Goal: Task Accomplishment & Management: Use online tool/utility

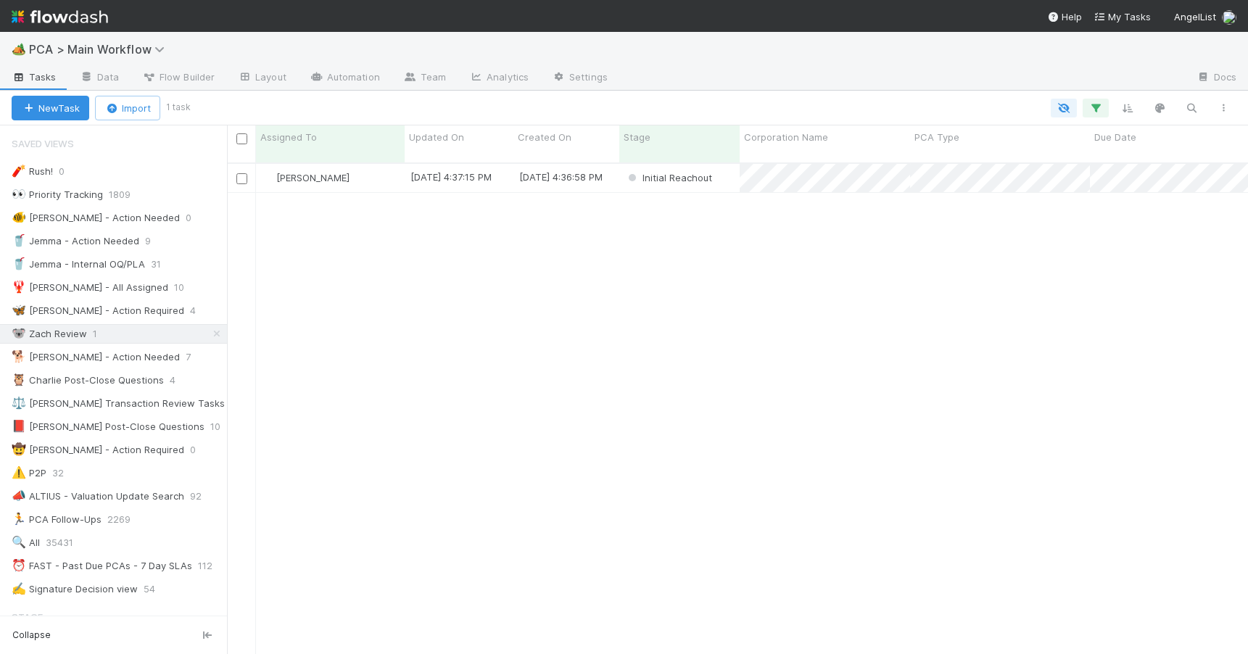
scroll to position [492, 1010]
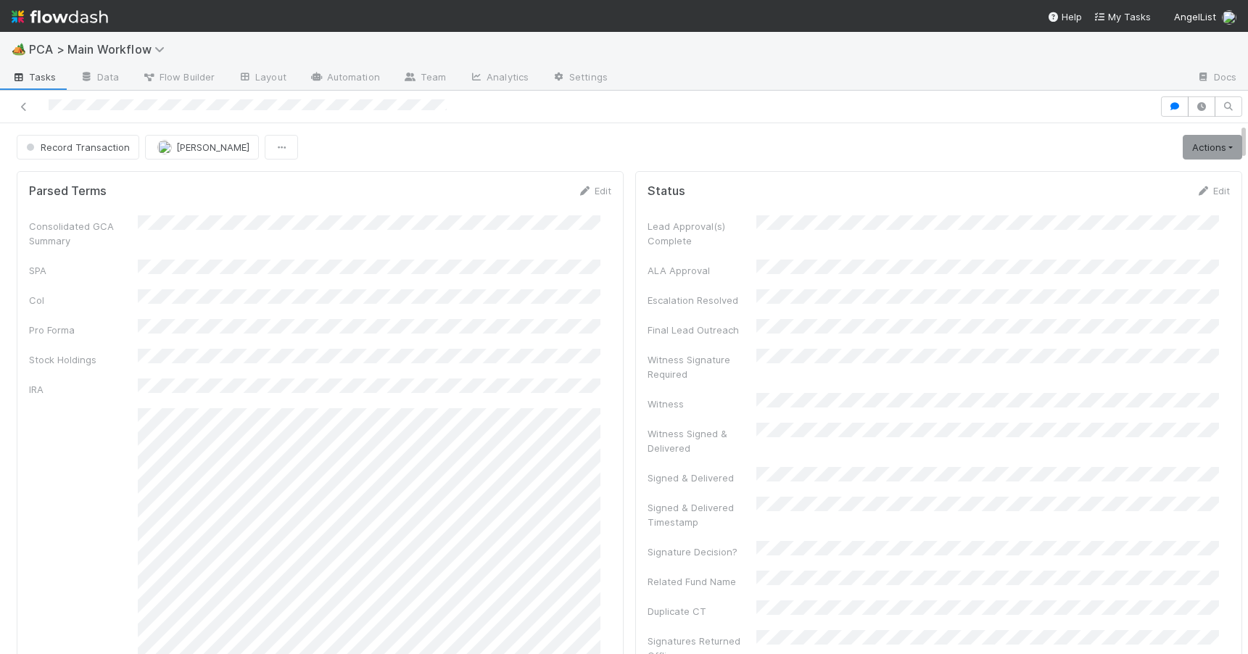
scroll to position [748, 0]
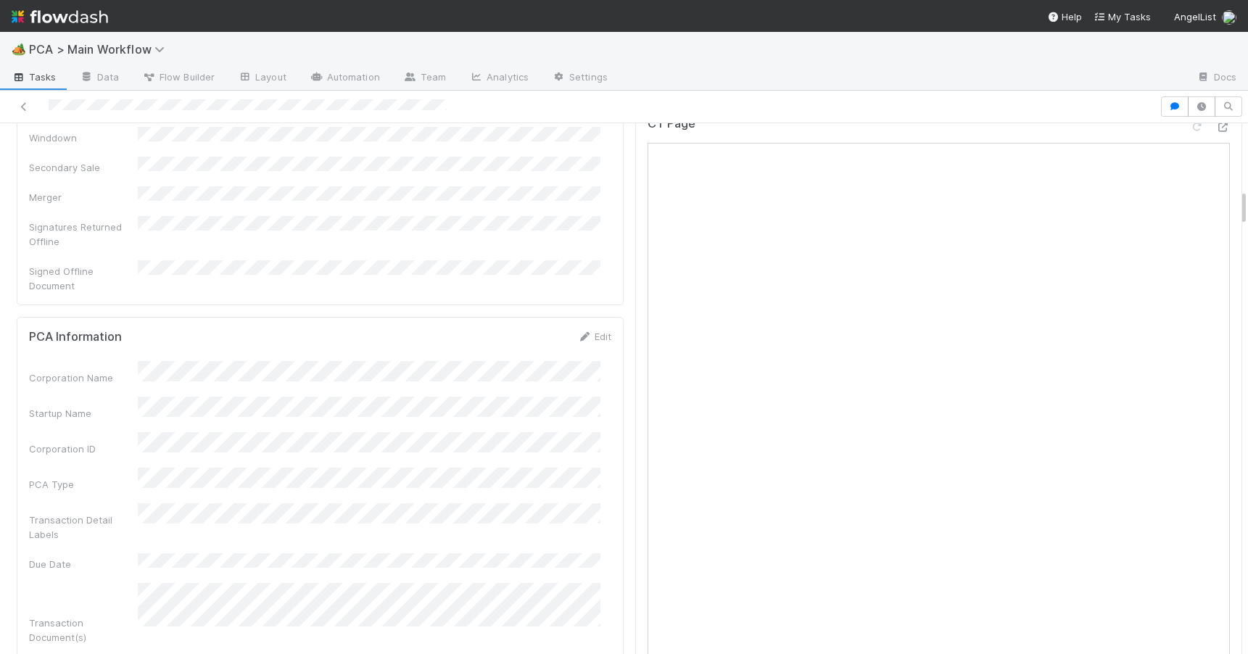
scroll to position [954, 0]
drag, startPoint x: 1232, startPoint y: 187, endPoint x: 1241, endPoint y: 202, distance: 16.9
click at [1241, 202] on div "🏕️ PCA > Main Workflow Tasks Data Flow Builder Layout Automation Team Analytics…" at bounding box center [624, 343] width 1248 height 622
click at [595, 289] on link "Edit" at bounding box center [594, 295] width 34 height 12
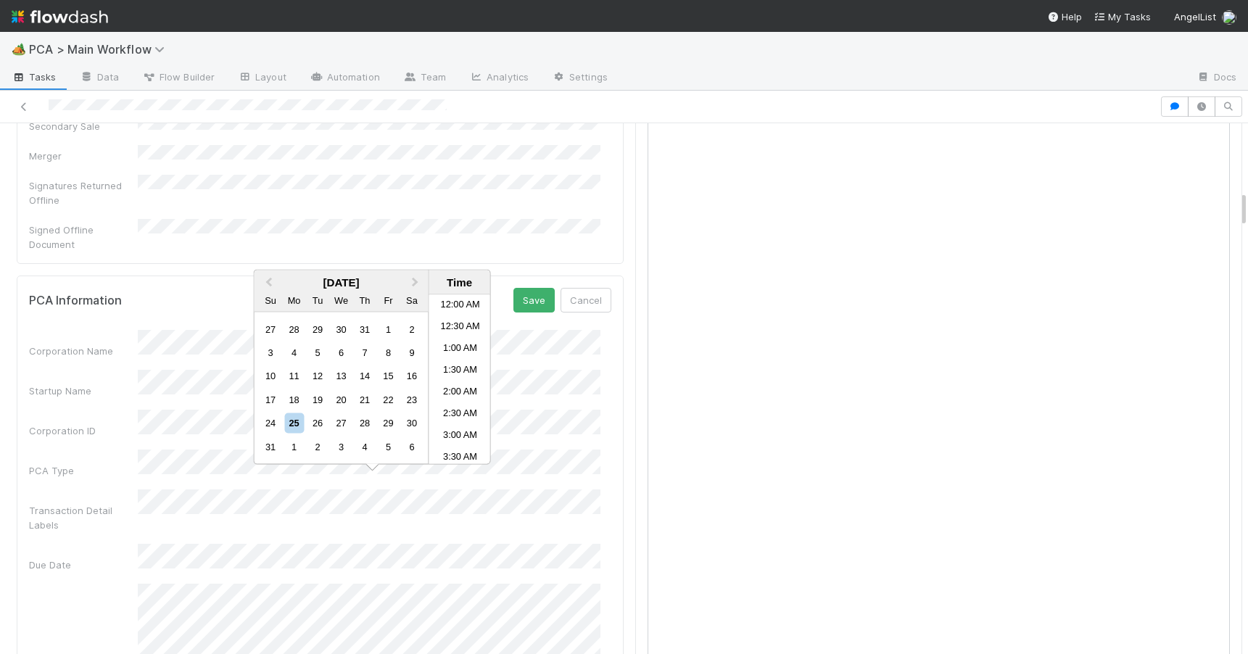
scroll to position [731, 0]
click at [294, 424] on div "25" at bounding box center [294, 423] width 20 height 20
click at [460, 427] on li "9:00 PM" at bounding box center [460, 423] width 62 height 22
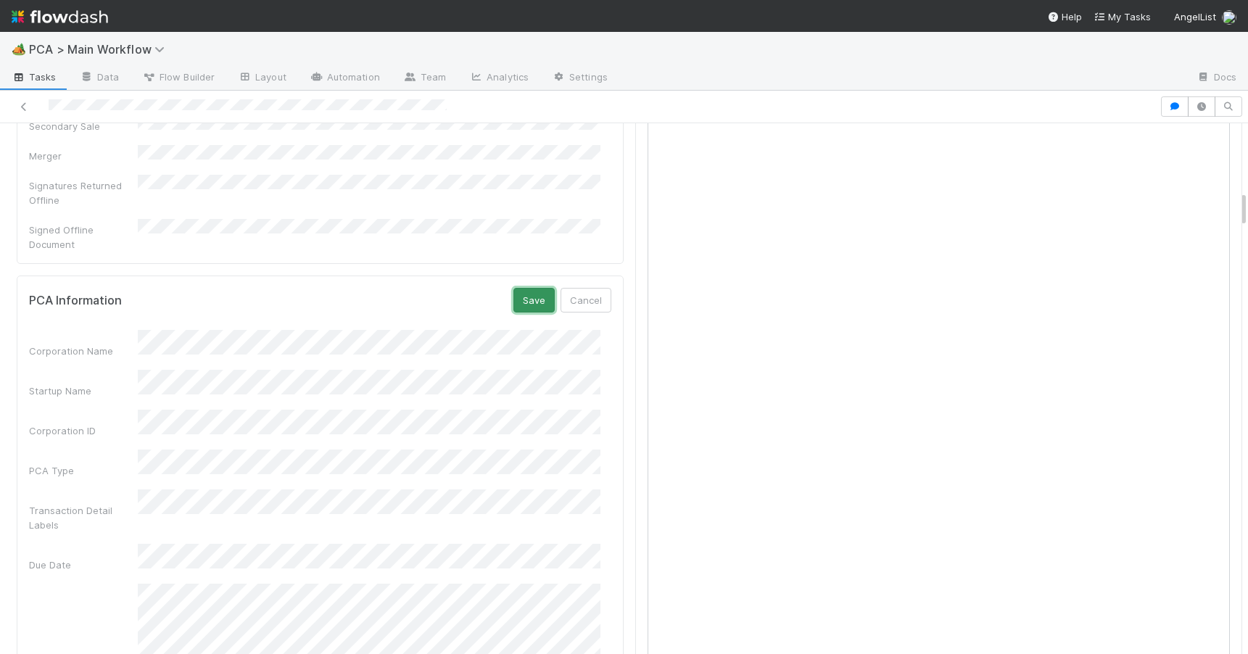
click at [519, 288] on button "Save" at bounding box center [534, 300] width 41 height 25
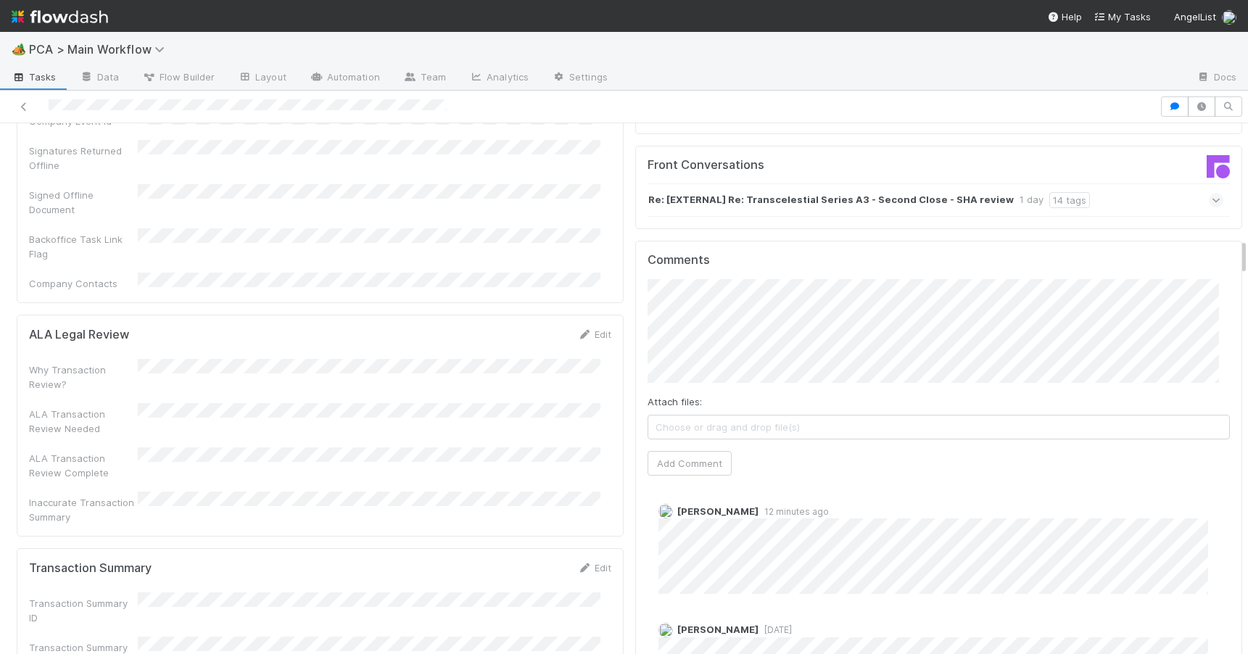
scroll to position [1665, 0]
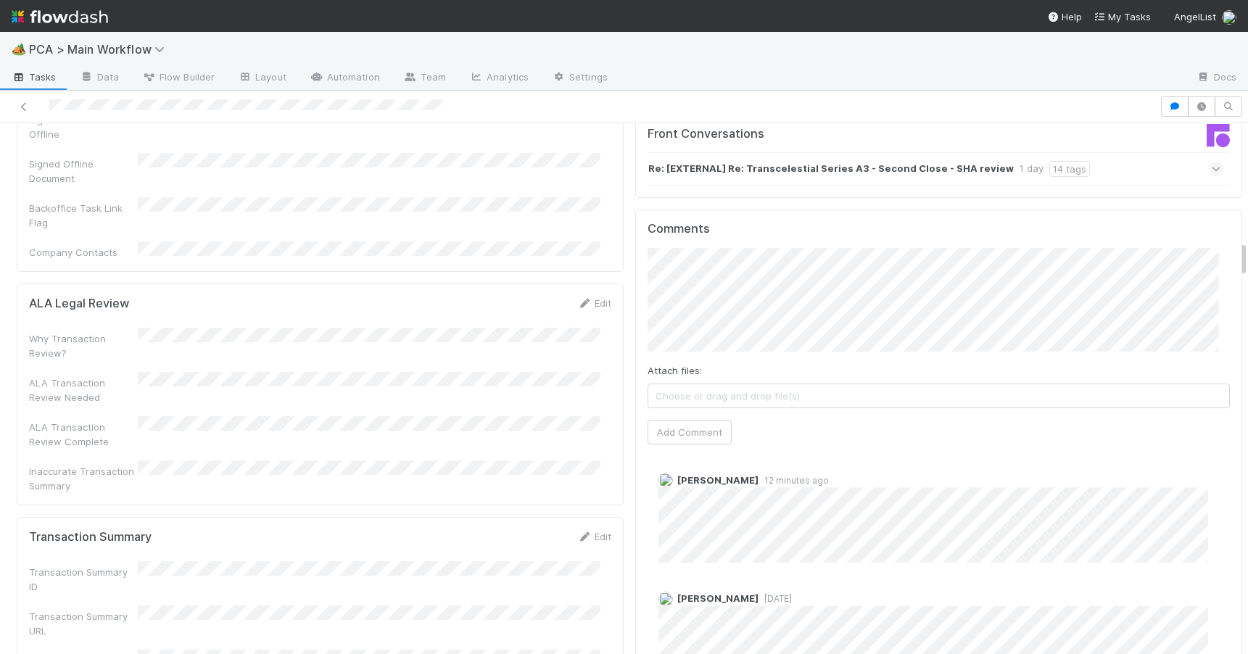
drag, startPoint x: 1233, startPoint y: 197, endPoint x: 1232, endPoint y: 247, distance: 50.1
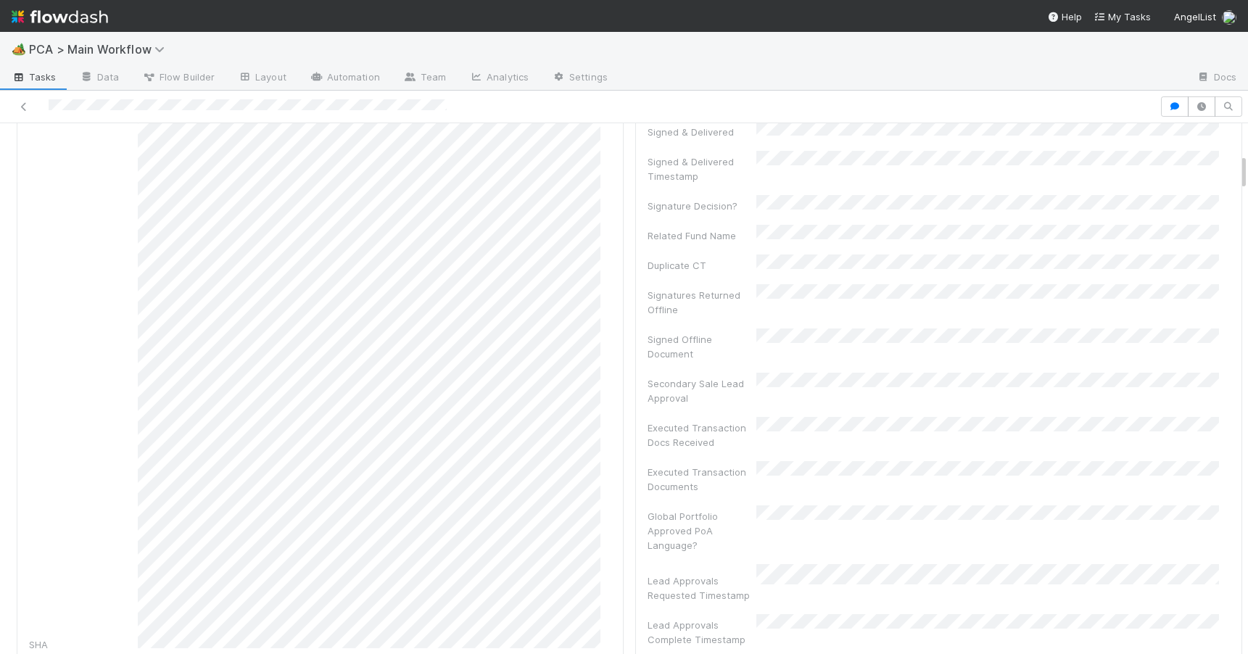
scroll to position [0, 0]
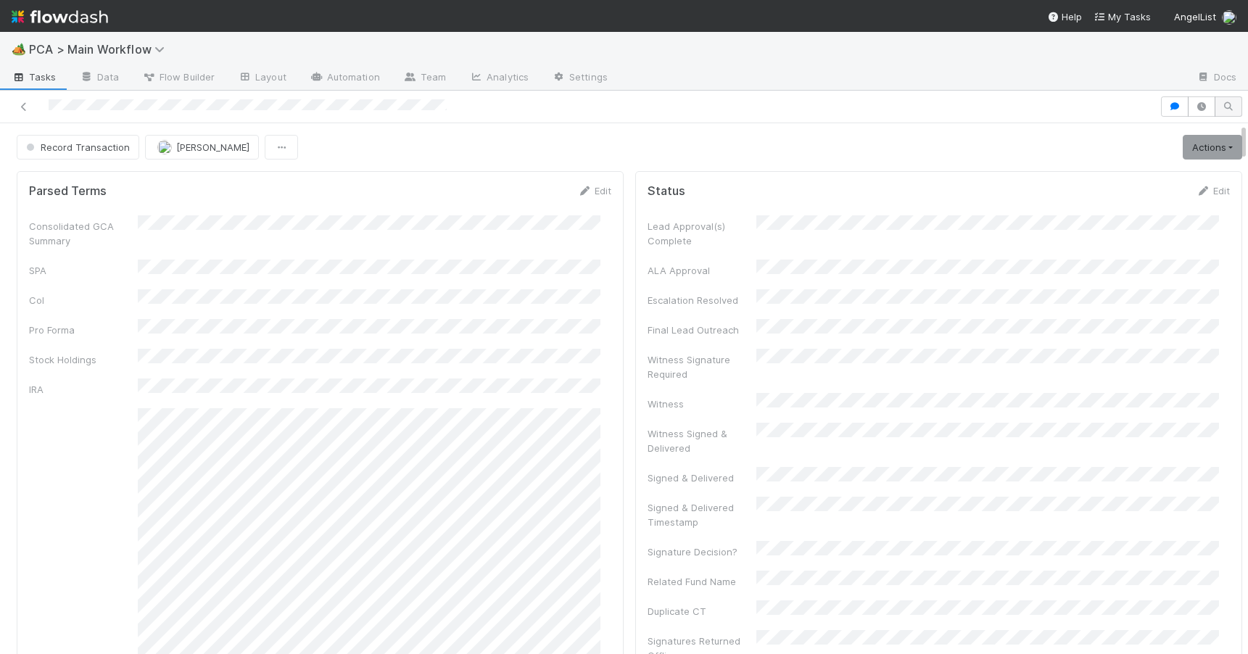
drag, startPoint x: 1233, startPoint y: 258, endPoint x: 1227, endPoint y: 96, distance: 161.8
click at [1227, 96] on div "Record Transaction Meg Castanare Actions Move to TR External Open Question / Re…" at bounding box center [624, 373] width 1248 height 564
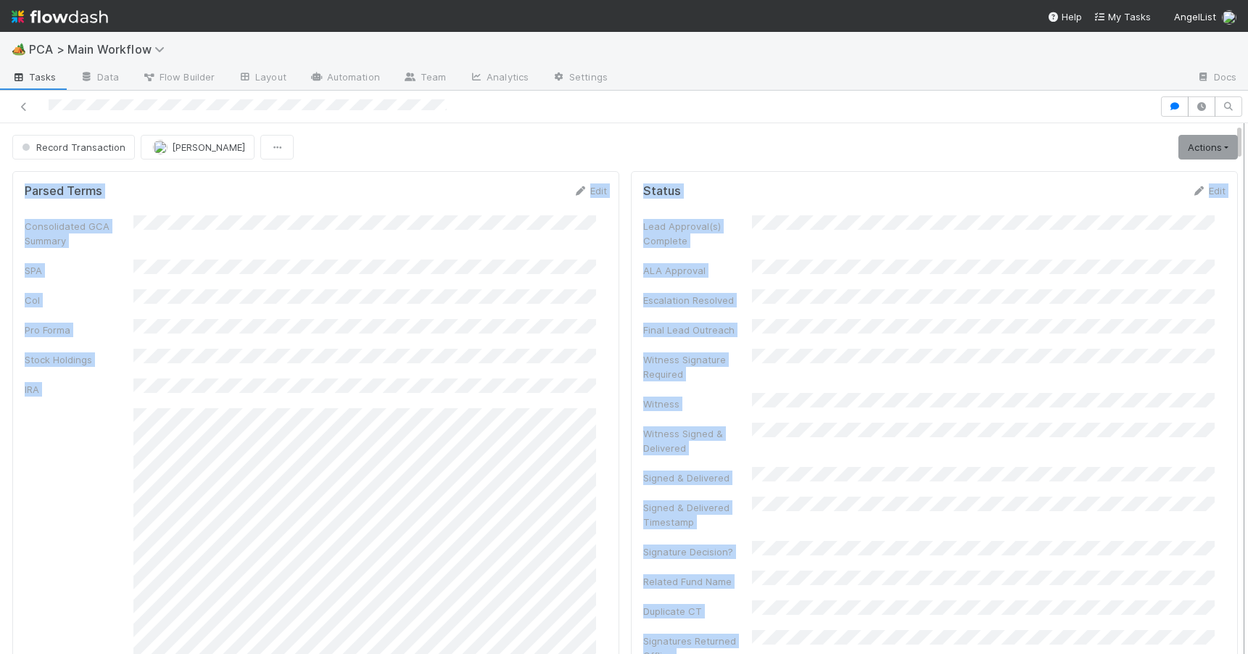
drag, startPoint x: 1231, startPoint y: 133, endPoint x: 1230, endPoint y: 168, distance: 34.8
click at [1230, 168] on div "Record Transaction Meg Castanare Actions Move to TR External Open Question / Re…" at bounding box center [624, 388] width 1248 height 531
click at [1182, 231] on div "Lead Approval(s) Complete" at bounding box center [934, 231] width 582 height 33
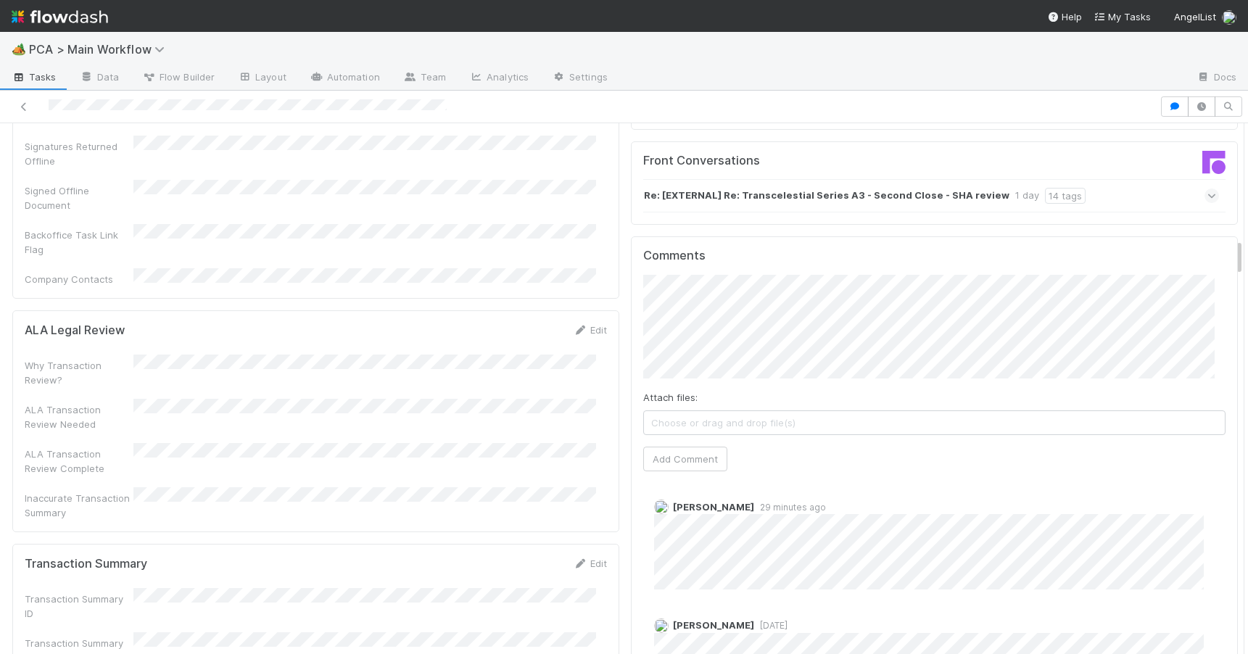
drag, startPoint x: 1229, startPoint y: 144, endPoint x: 1225, endPoint y: 257, distance: 112.5
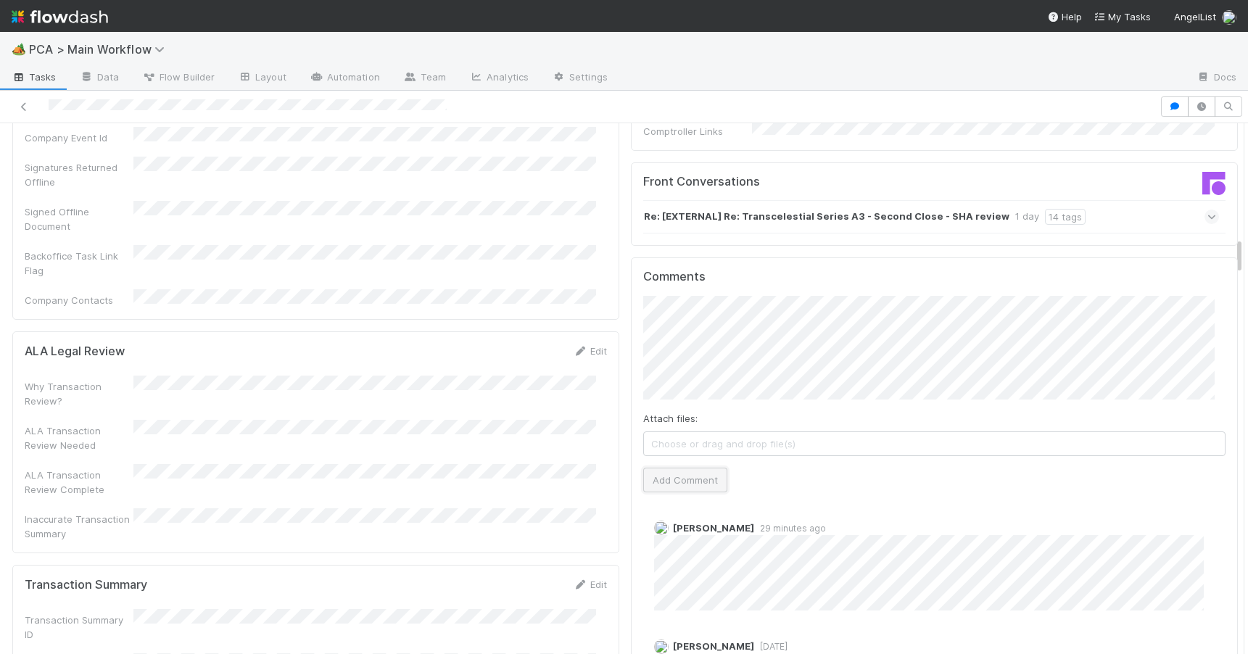
click at [658, 468] on button "Add Comment" at bounding box center [685, 480] width 84 height 25
click at [338, 81] on link "Automation" at bounding box center [345, 78] width 94 height 23
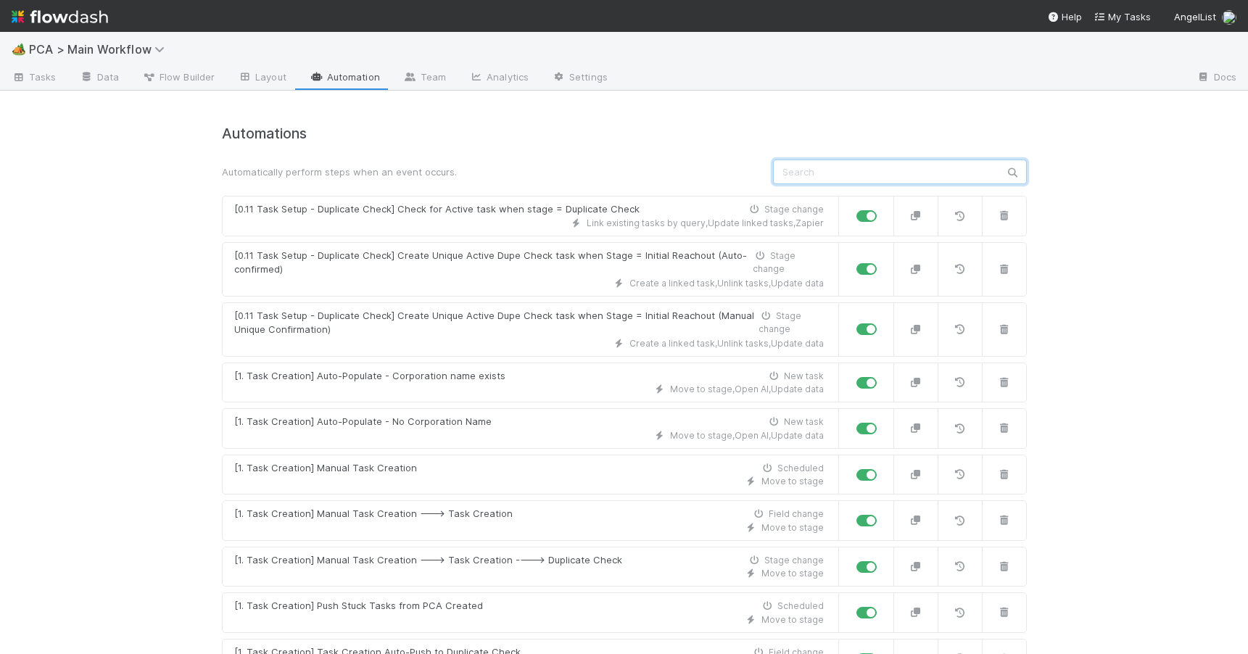
click at [881, 176] on input "text" at bounding box center [900, 172] width 254 height 25
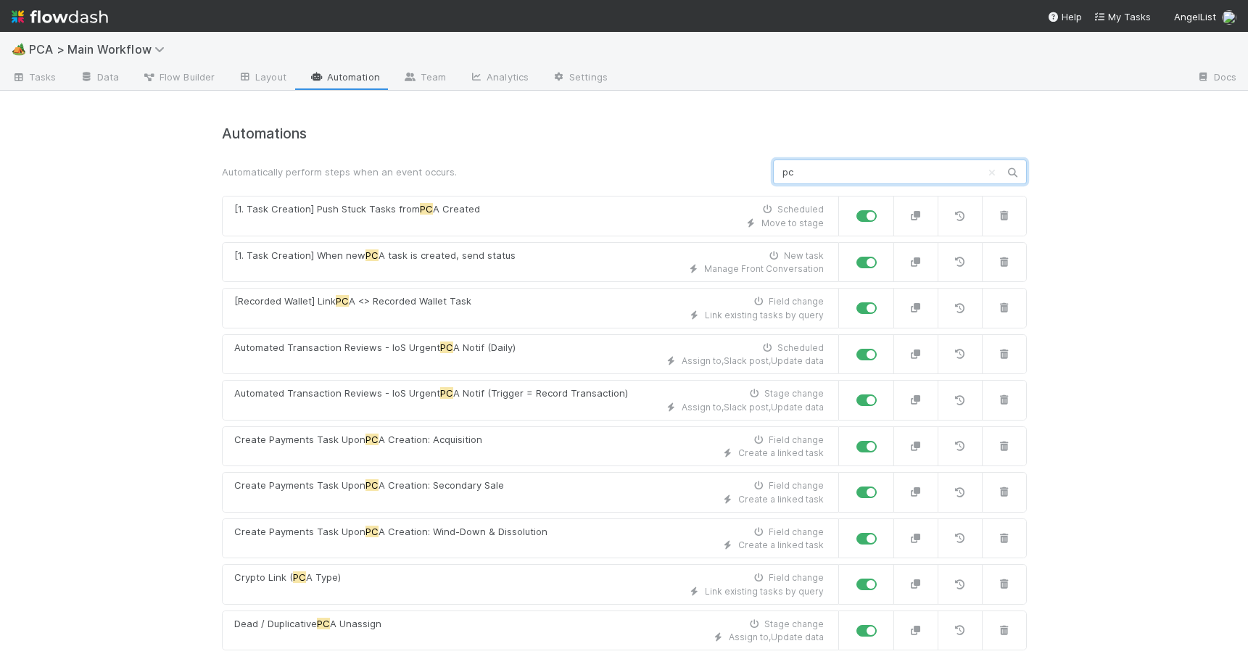
type input "p"
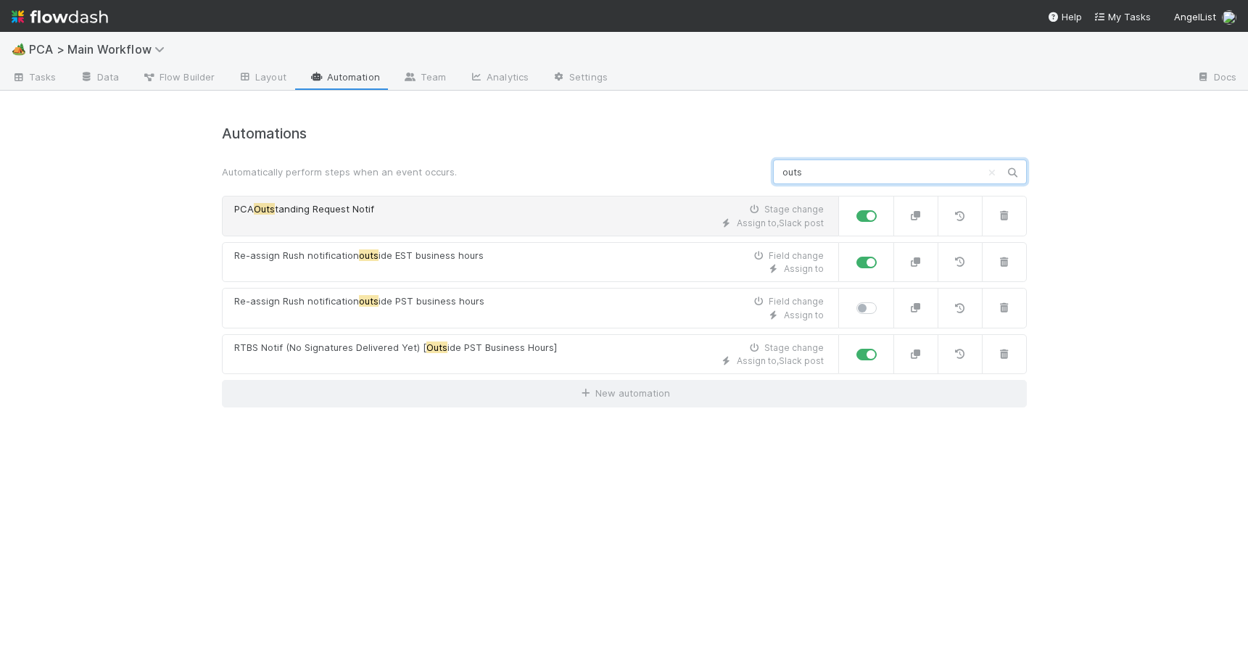
type input "outs"
click at [680, 217] on div "Assign to , Slack post" at bounding box center [529, 223] width 590 height 13
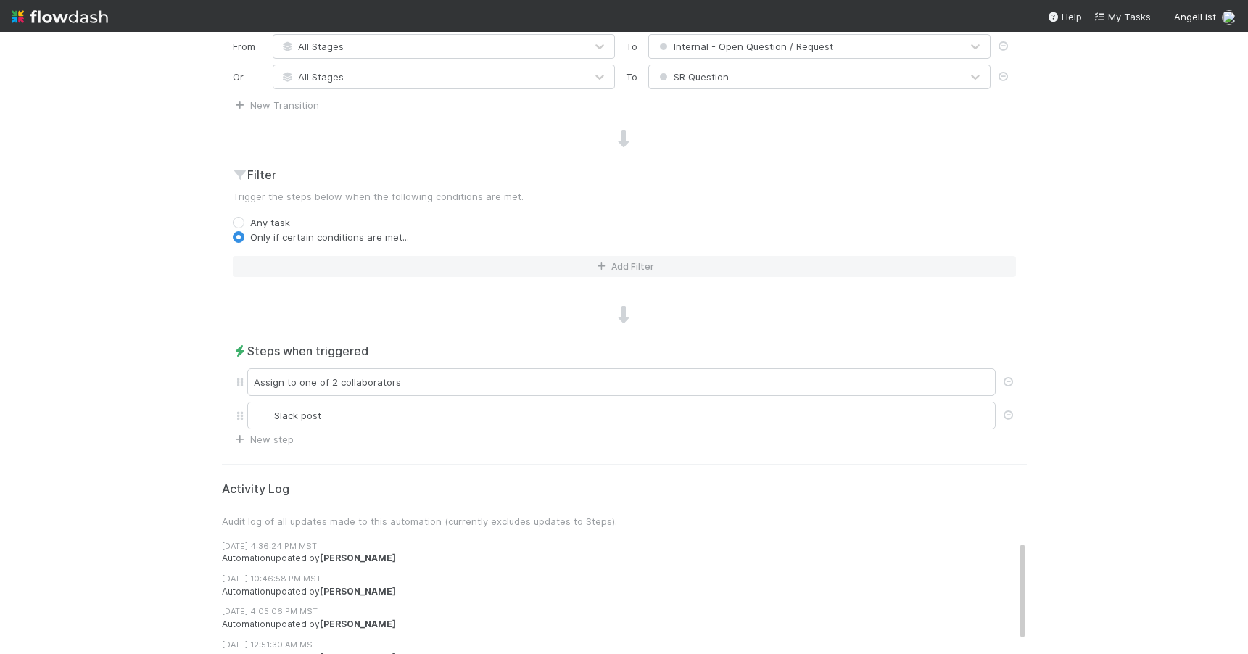
scroll to position [471, 0]
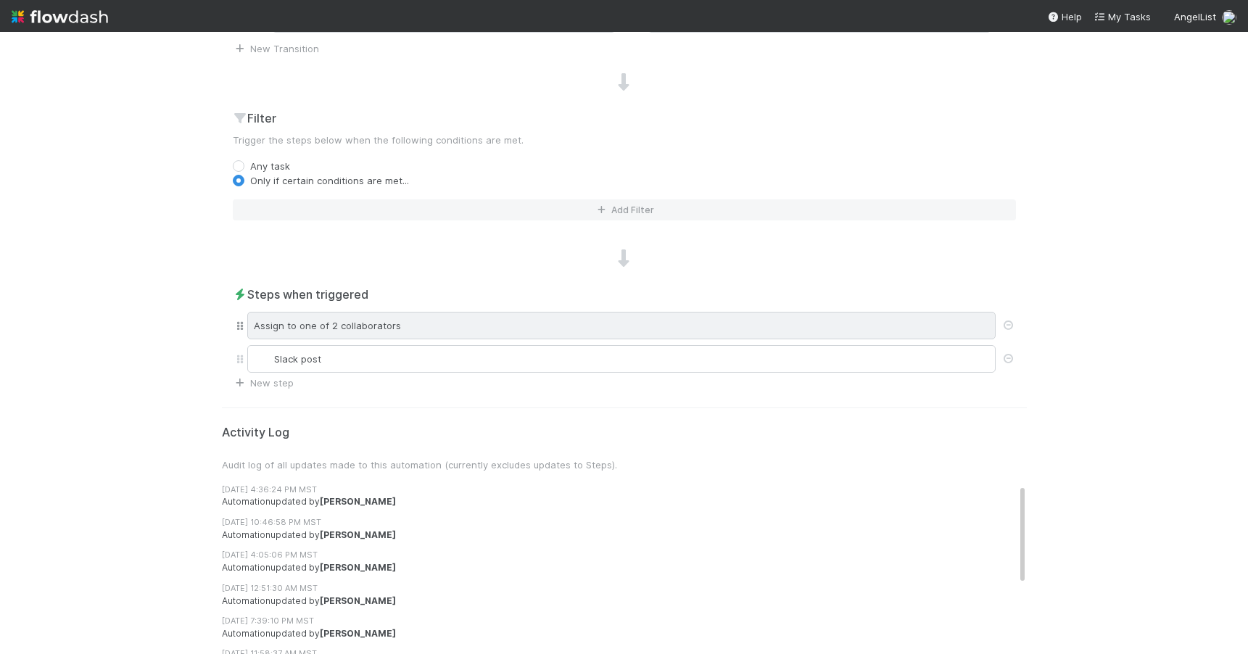
click at [628, 325] on div "Assign to one of 2 collaborators" at bounding box center [621, 326] width 748 height 28
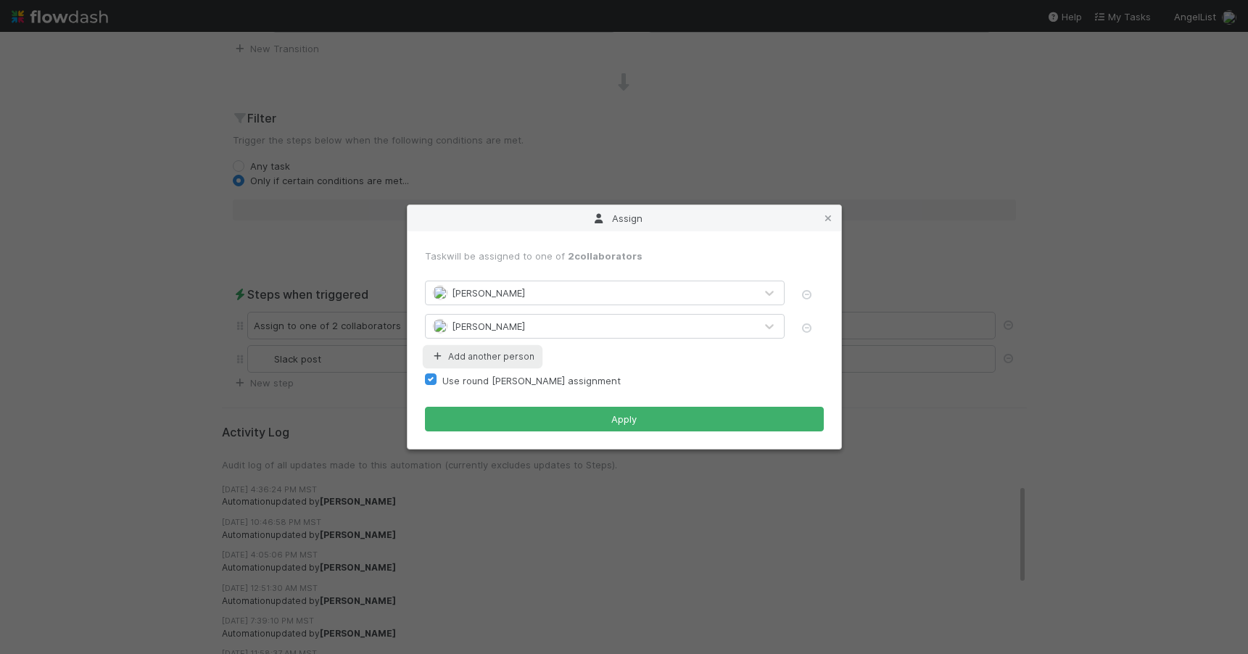
click at [450, 353] on button "Add another person" at bounding box center [482, 356] width 115 height 19
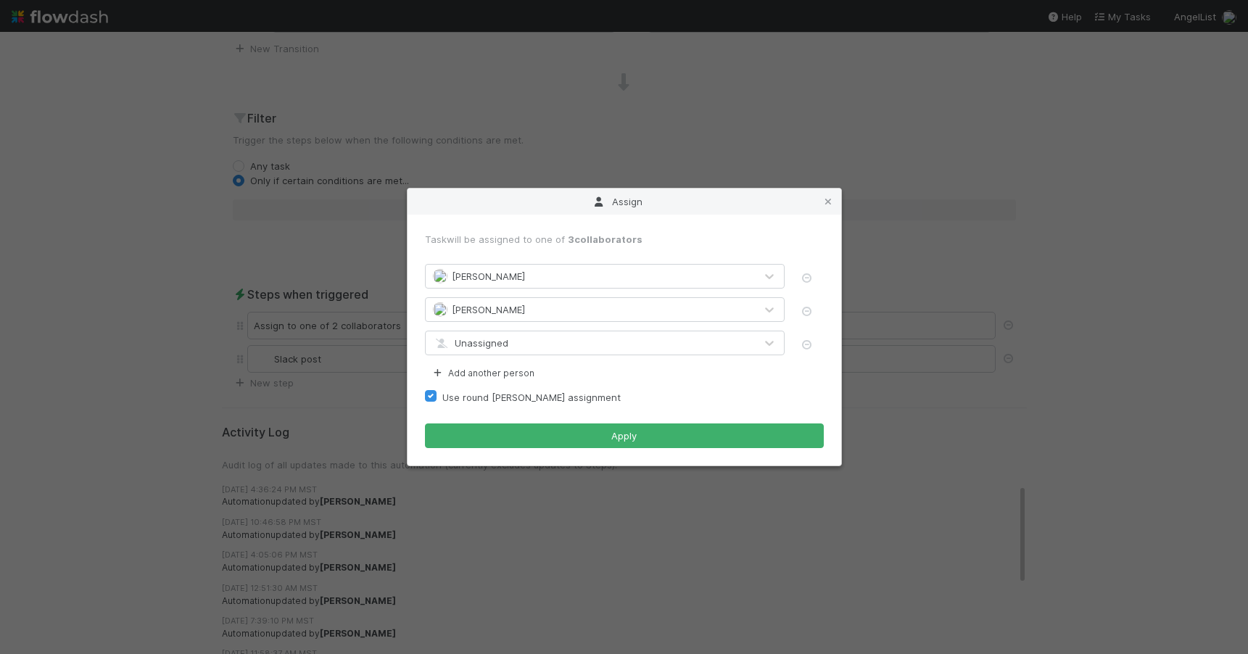
click at [590, 341] on div "Unassigned" at bounding box center [590, 342] width 329 height 23
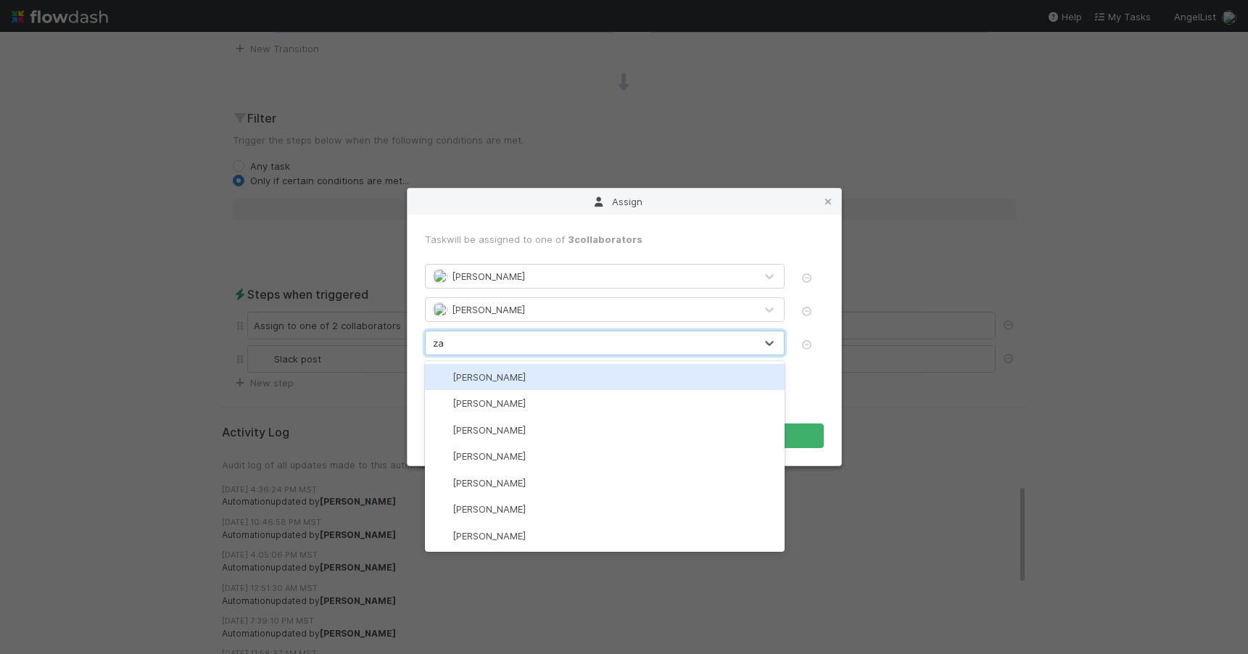
type input "zac"
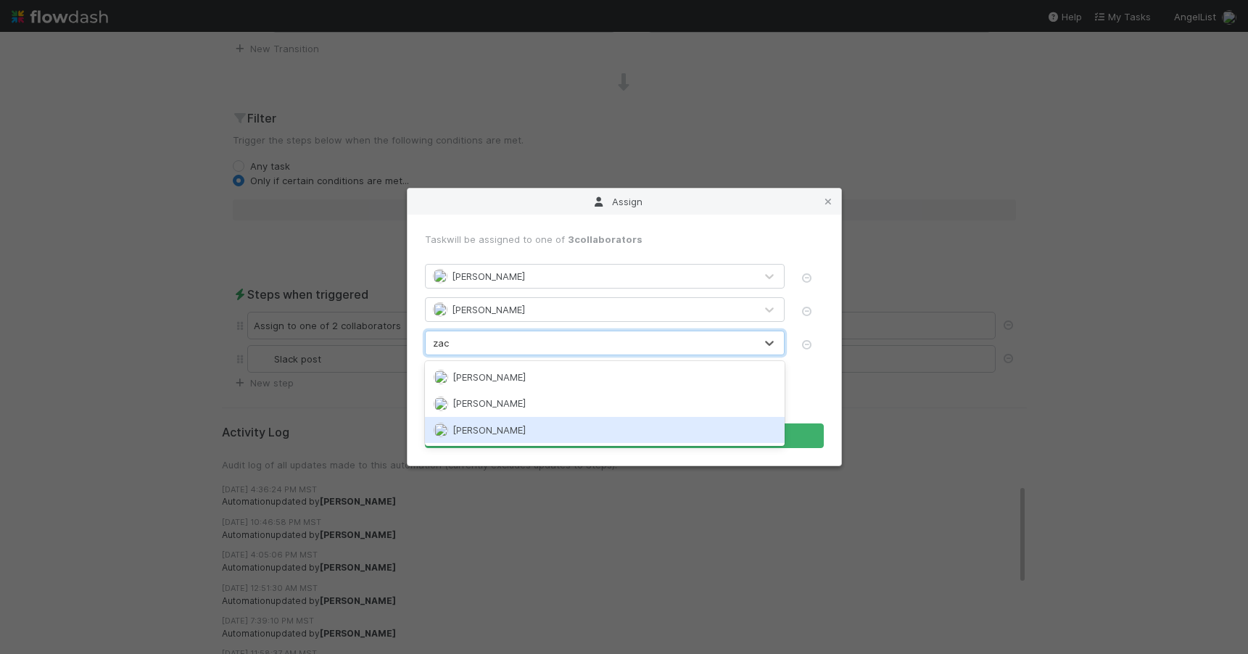
click at [508, 424] on span "[PERSON_NAME]" at bounding box center [489, 430] width 73 height 12
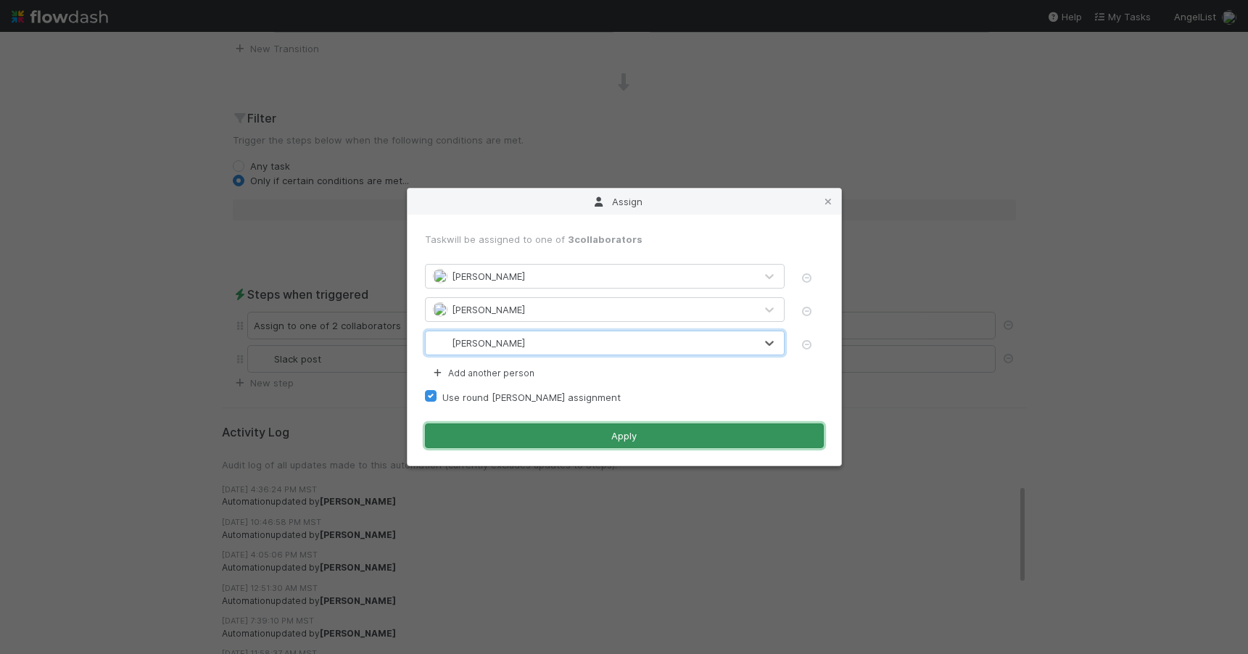
click at [614, 436] on button "Apply" at bounding box center [624, 436] width 399 height 25
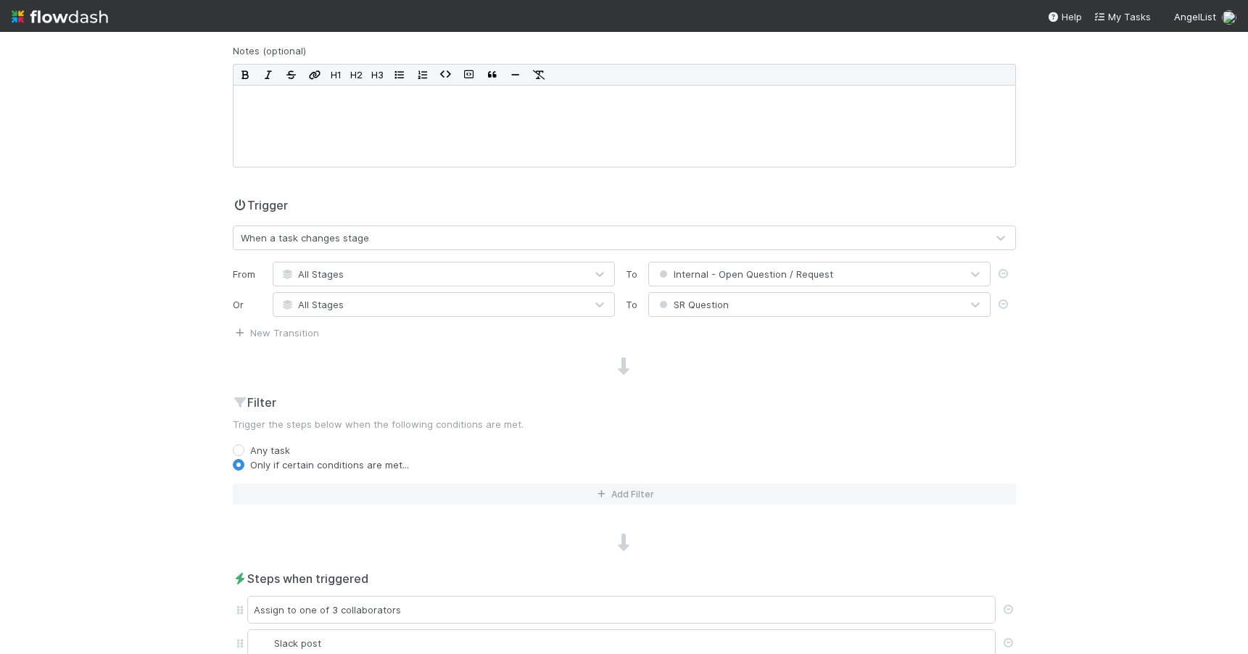
scroll to position [0, 0]
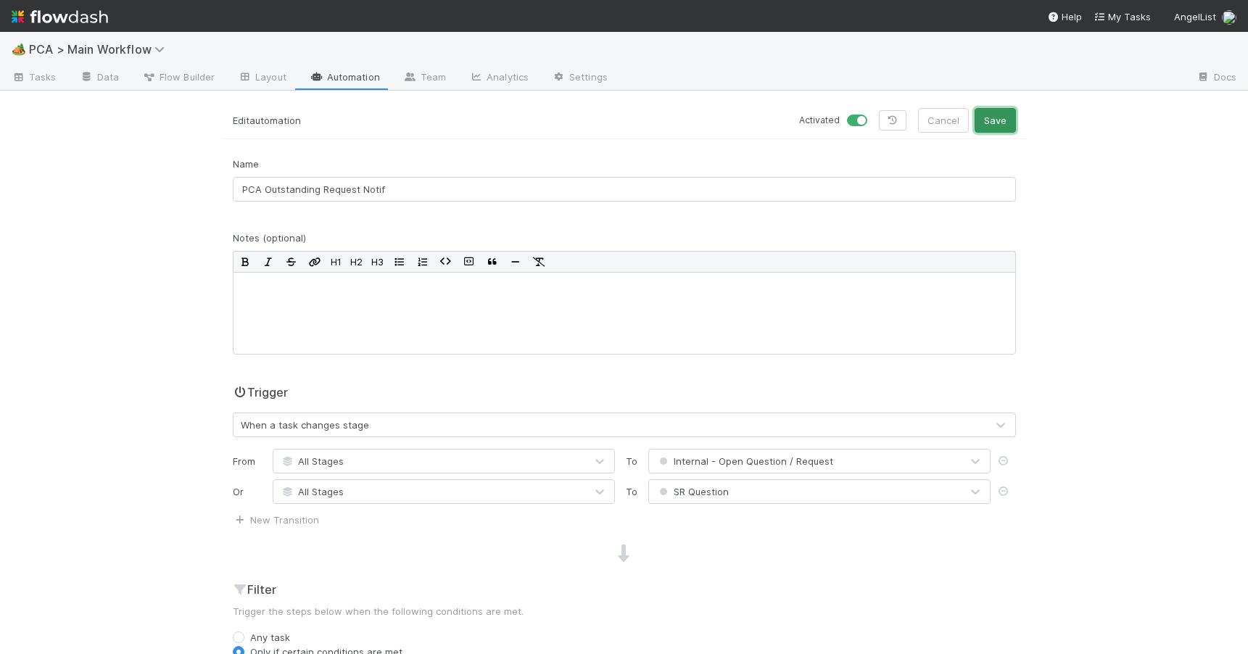
click at [989, 118] on button "Save" at bounding box center [995, 120] width 41 height 25
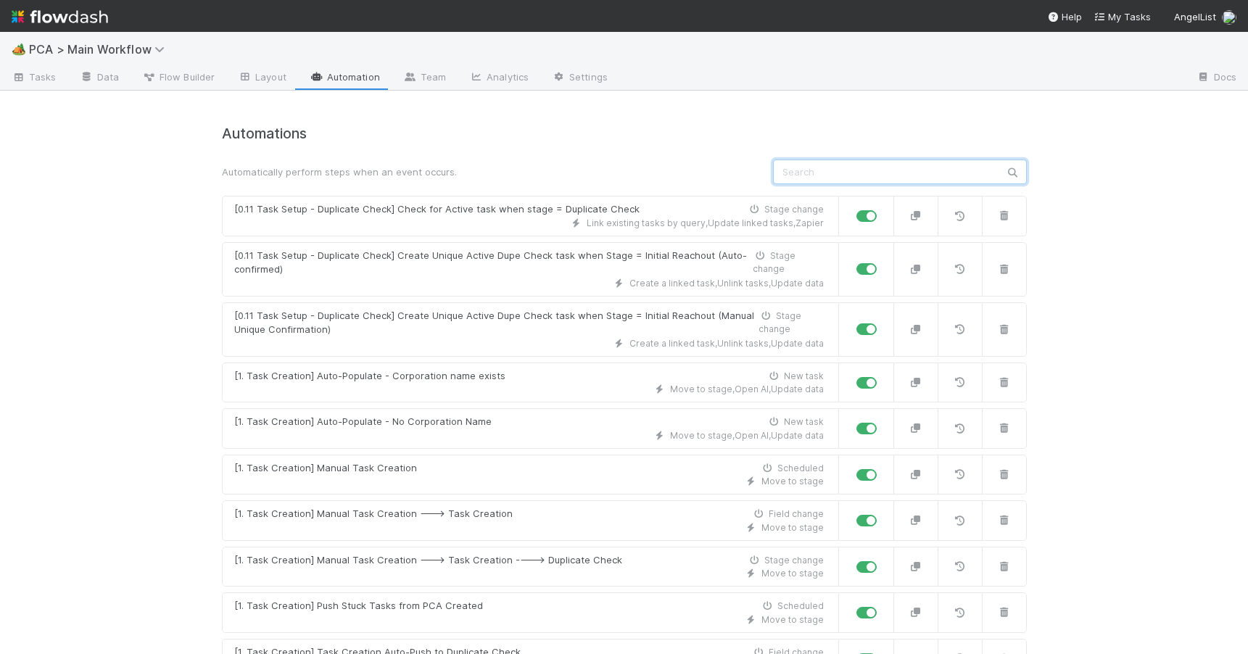
click at [827, 178] on input "text" at bounding box center [900, 172] width 254 height 25
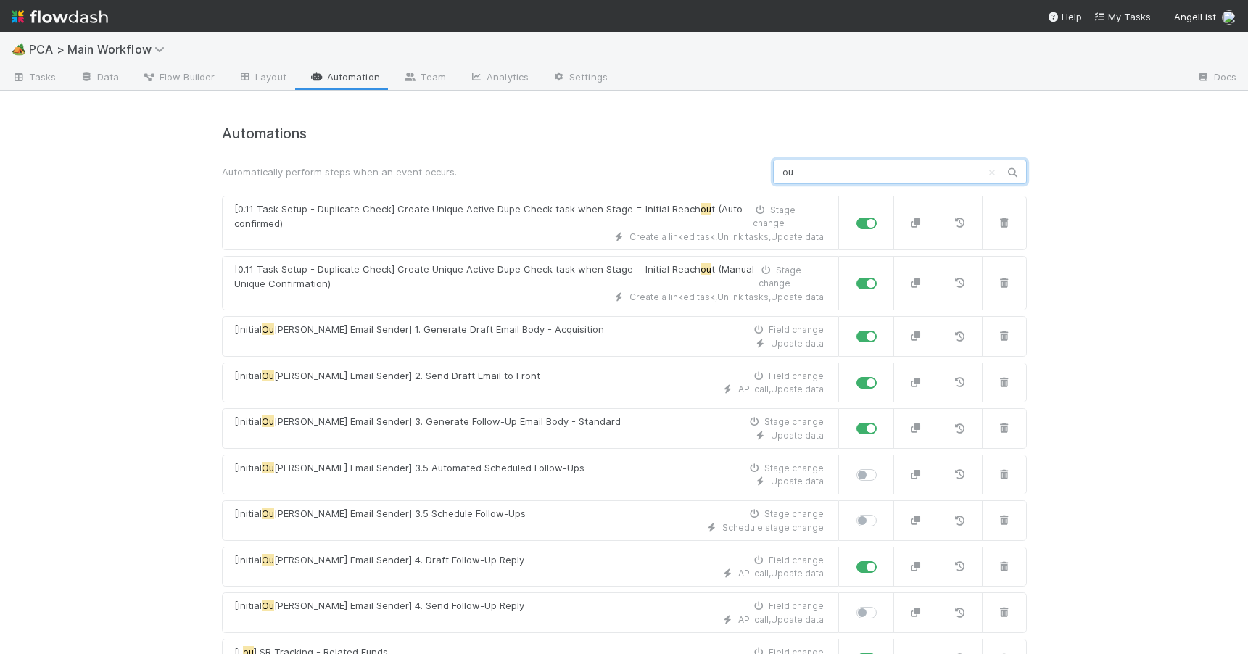
type input "o"
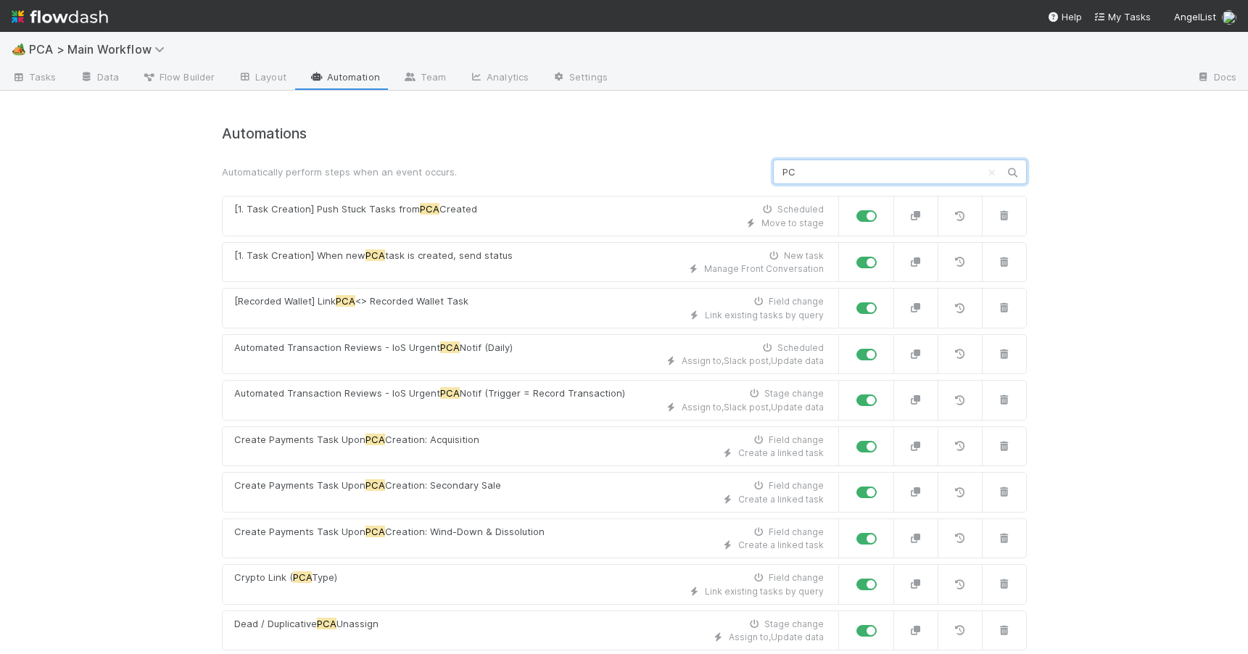
type input "P"
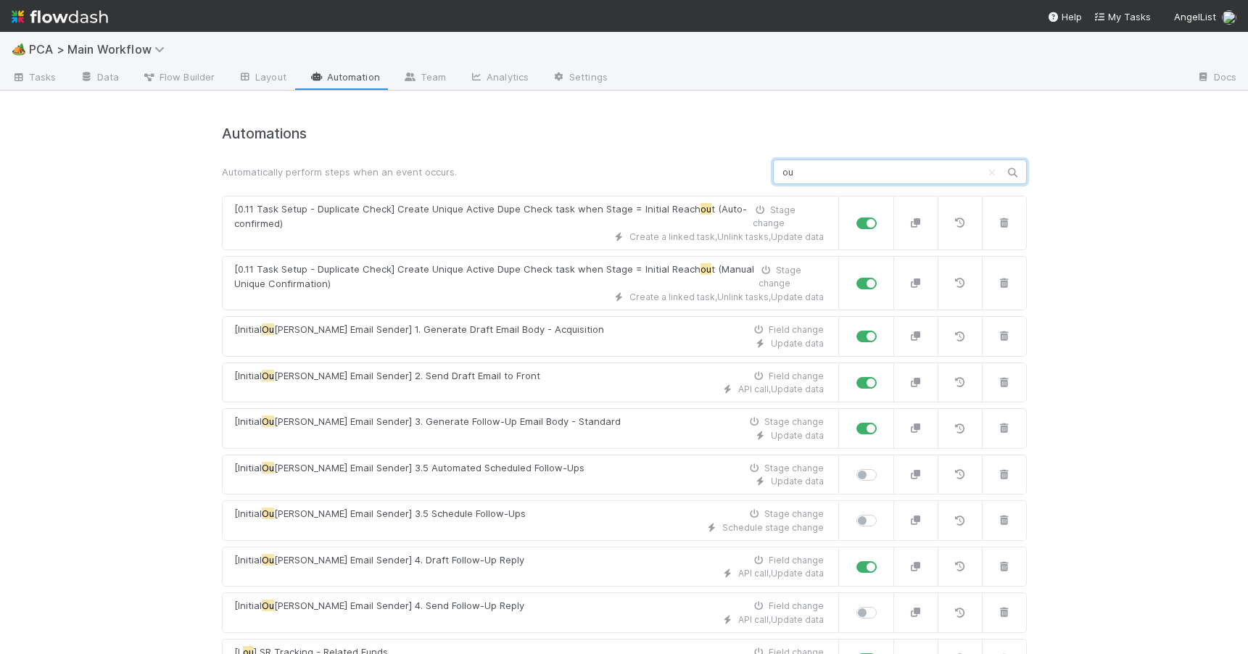
type input "o"
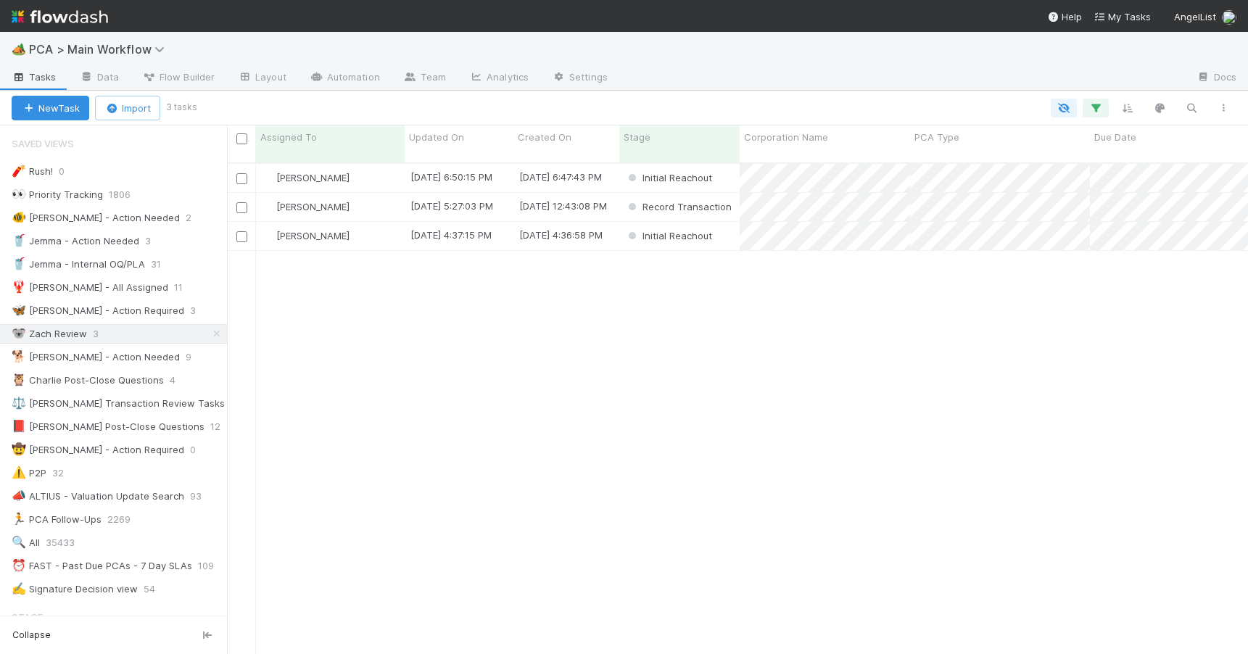
scroll to position [492, 1010]
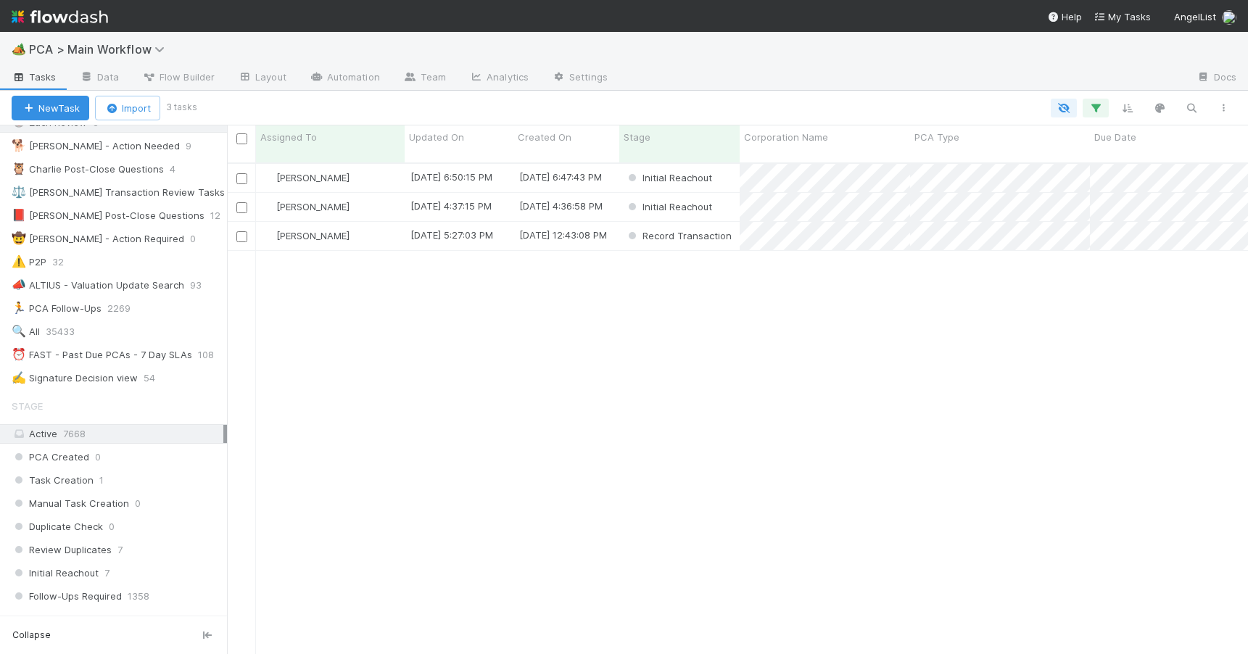
scroll to position [251, 0]
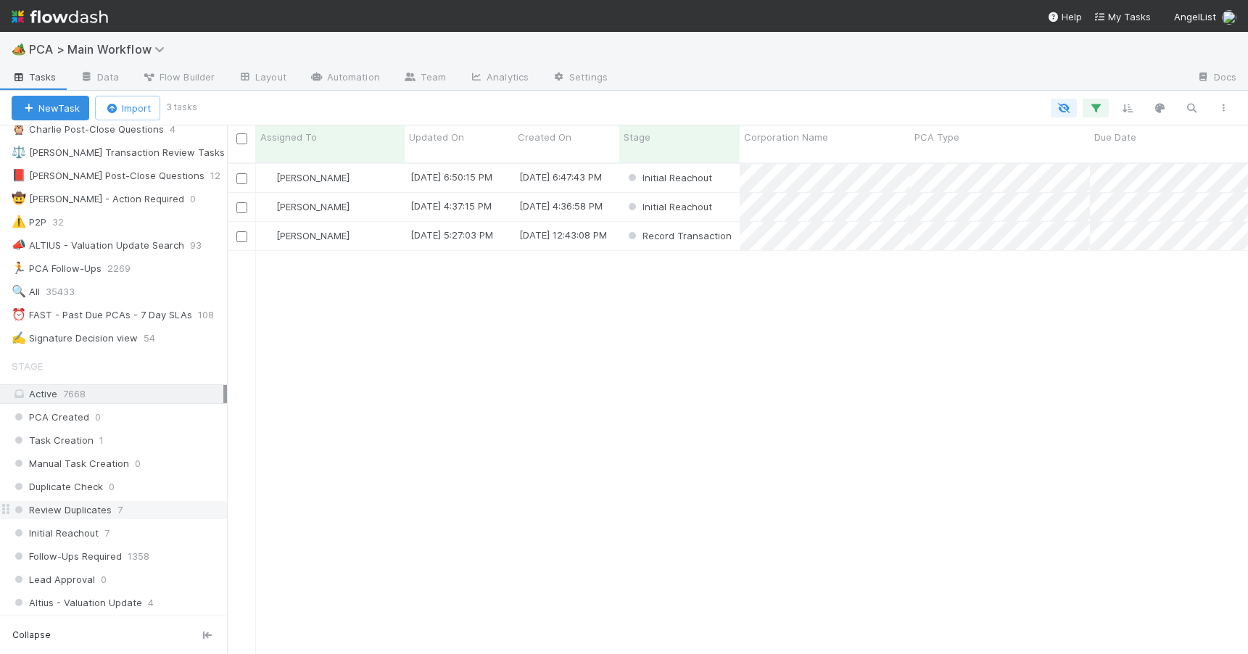
click at [152, 506] on div "Review Duplicates 7" at bounding box center [119, 510] width 215 height 18
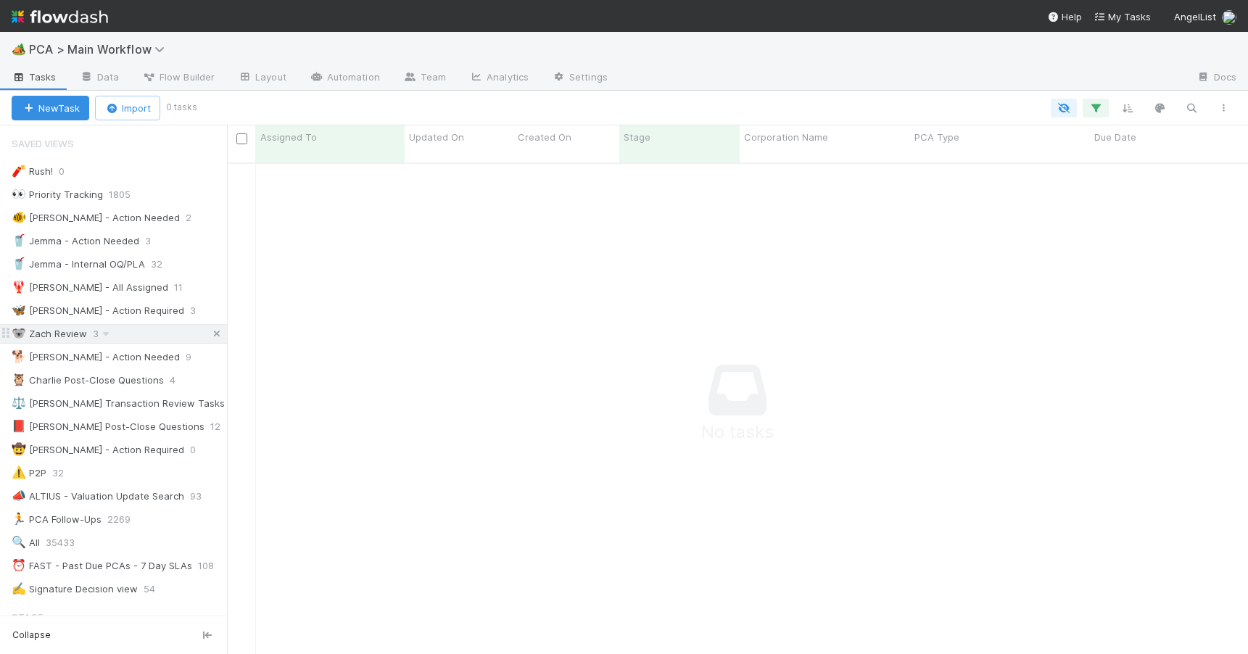
click at [210, 332] on icon at bounding box center [217, 333] width 15 height 9
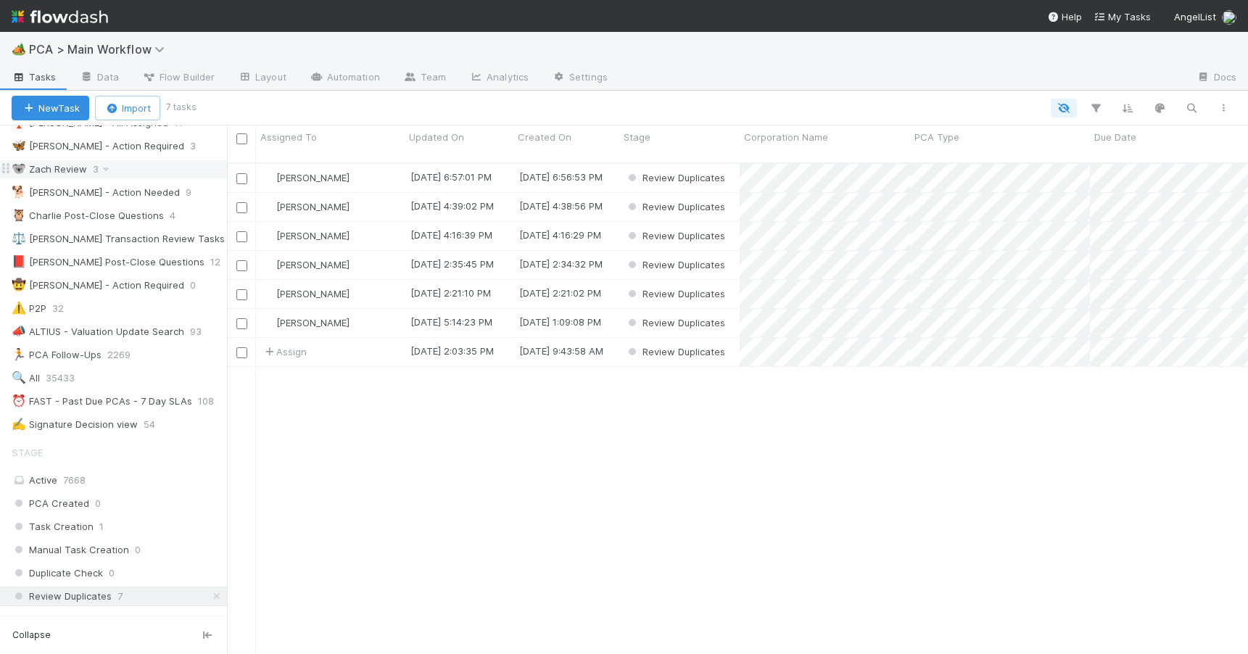
scroll to position [331, 0]
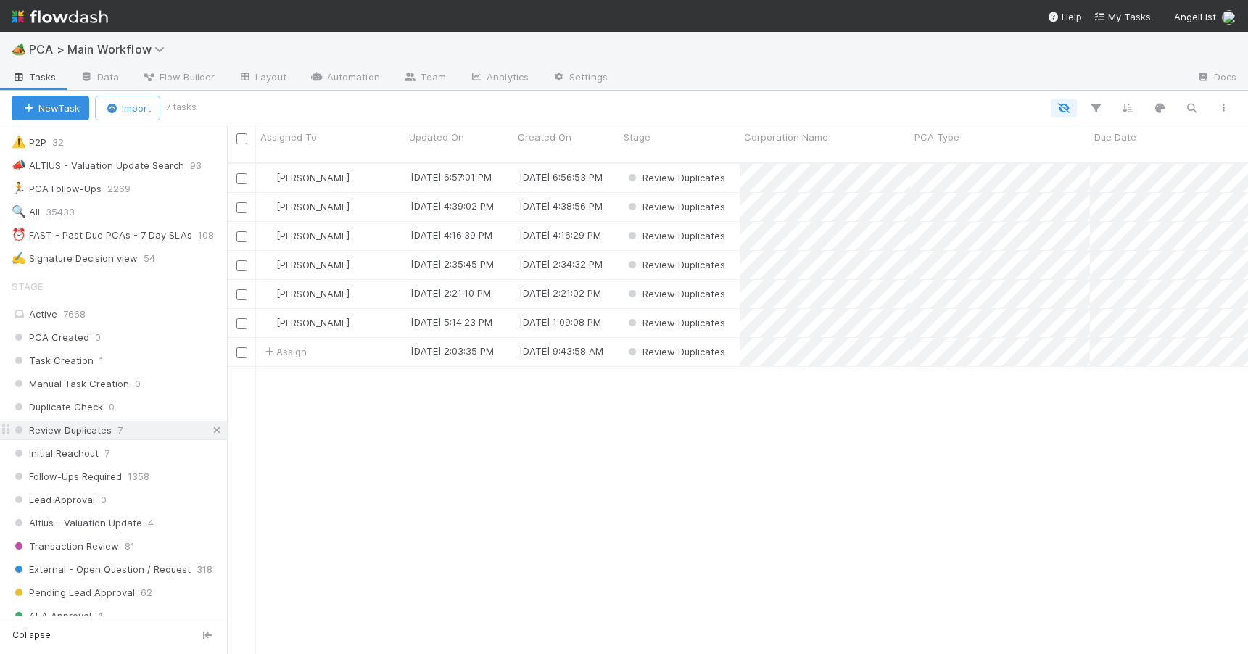
click at [210, 428] on icon at bounding box center [217, 430] width 15 height 9
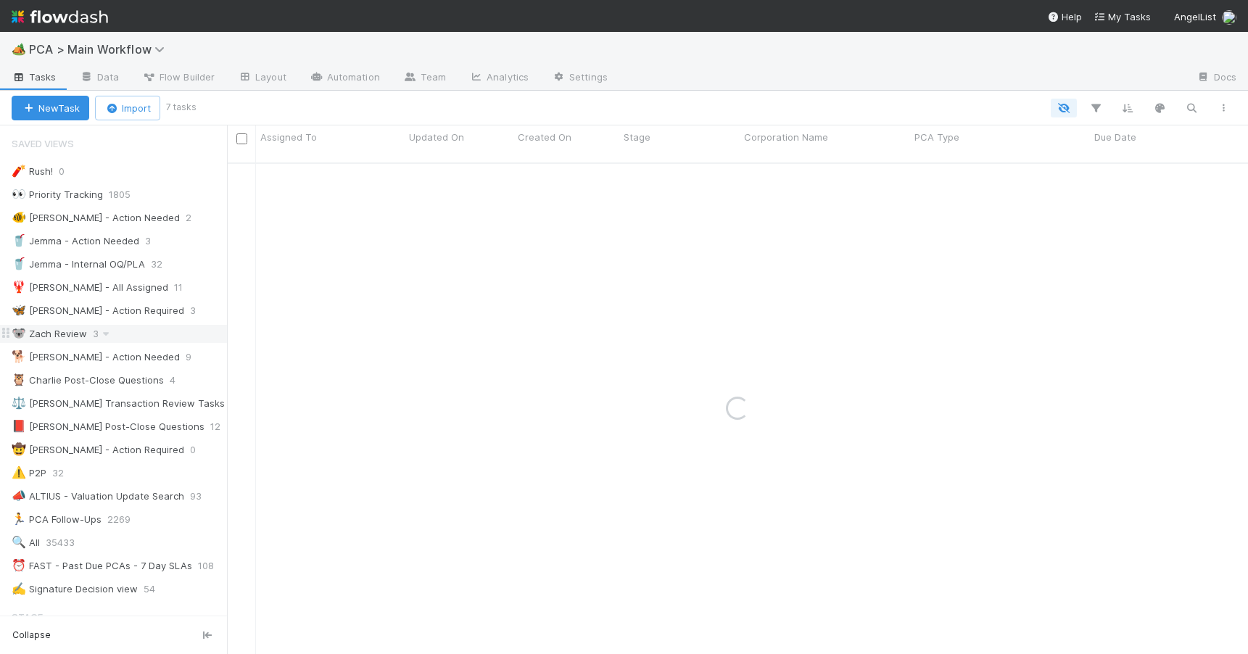
click at [131, 331] on div "🐨 [PERSON_NAME] Review 3" at bounding box center [119, 334] width 215 height 18
